Goal: Check status

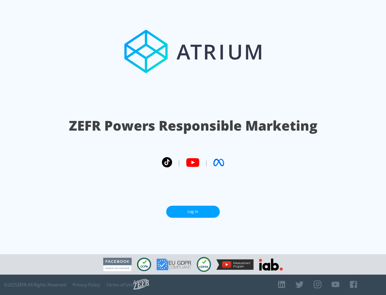
click at [193, 211] on link "Log In" at bounding box center [193, 212] width 54 height 12
